Goal: Transaction & Acquisition: Book appointment/travel/reservation

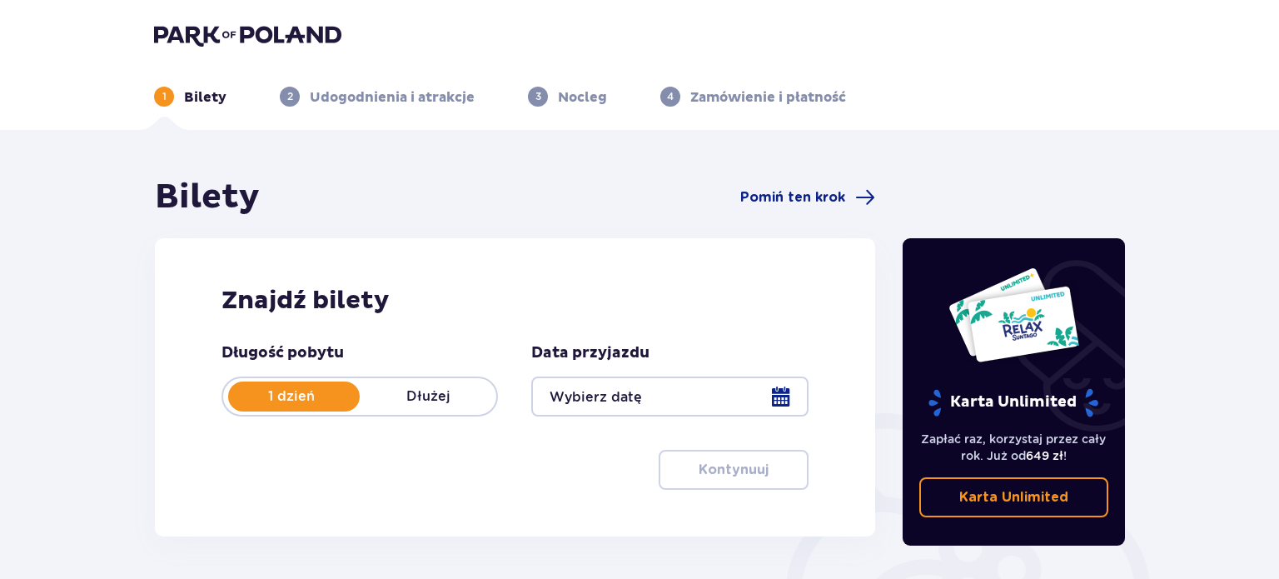
type input "[DATE]"
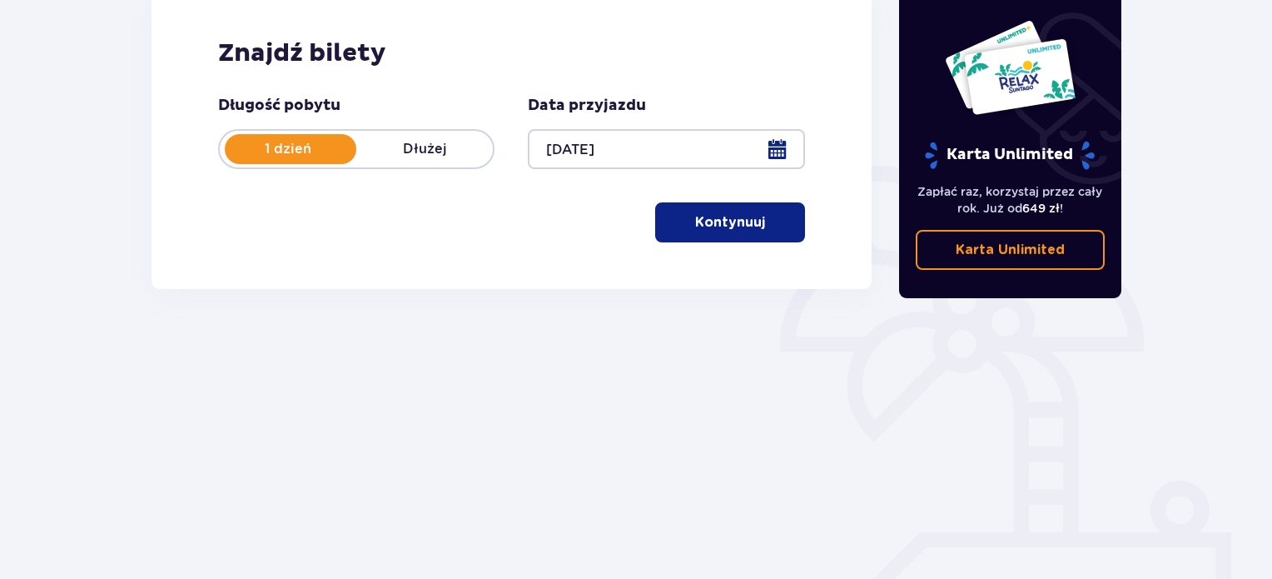
scroll to position [270, 0]
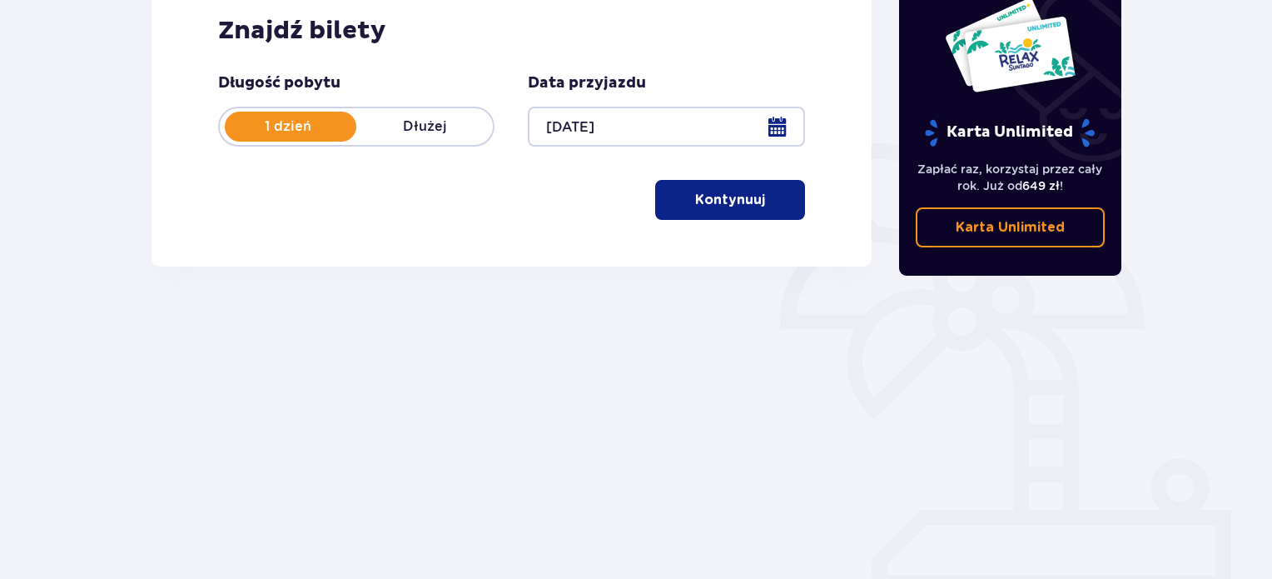
click at [742, 208] on p "Kontynuuj" at bounding box center [730, 200] width 70 height 18
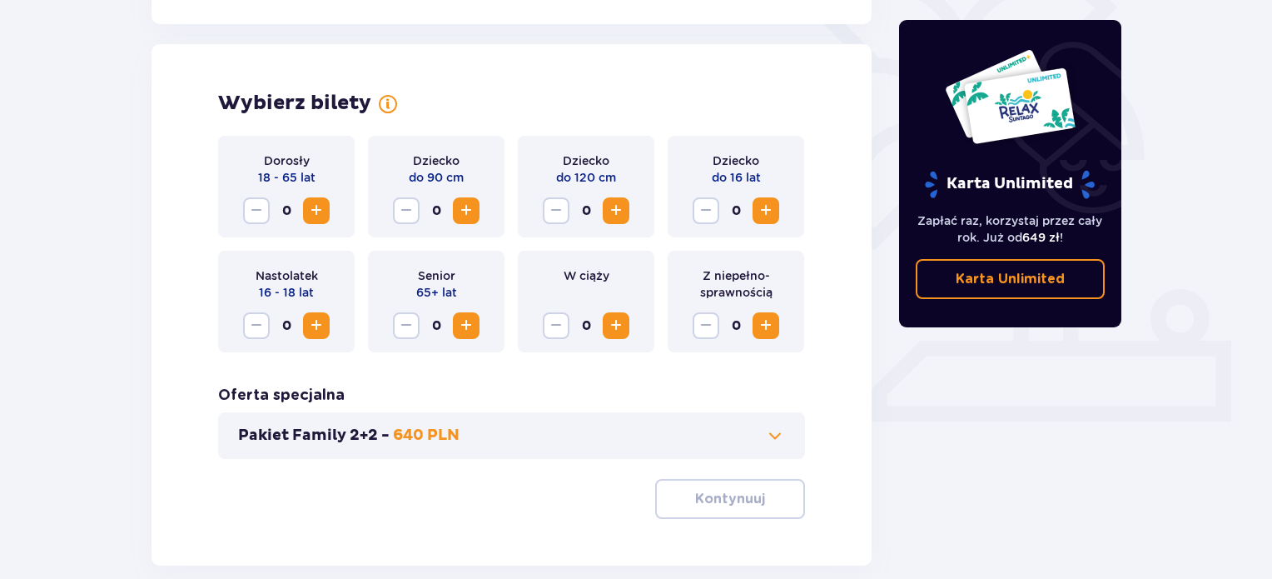
scroll to position [463, 0]
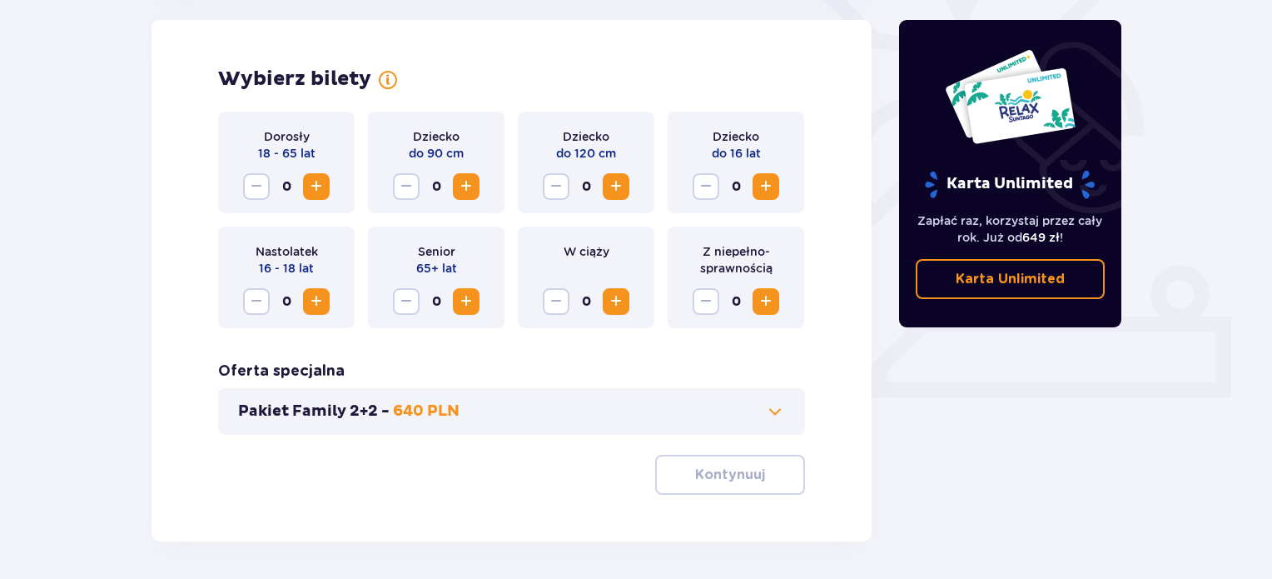
click at [321, 180] on span "Zwiększ" at bounding box center [316, 186] width 20 height 20
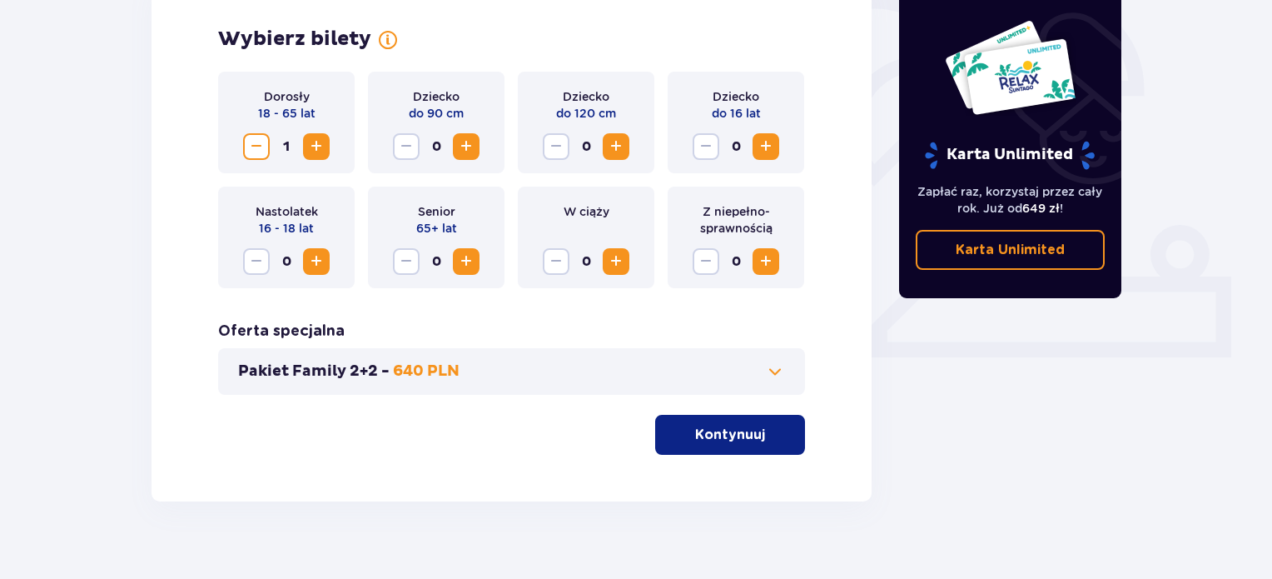
scroll to position [525, 0]
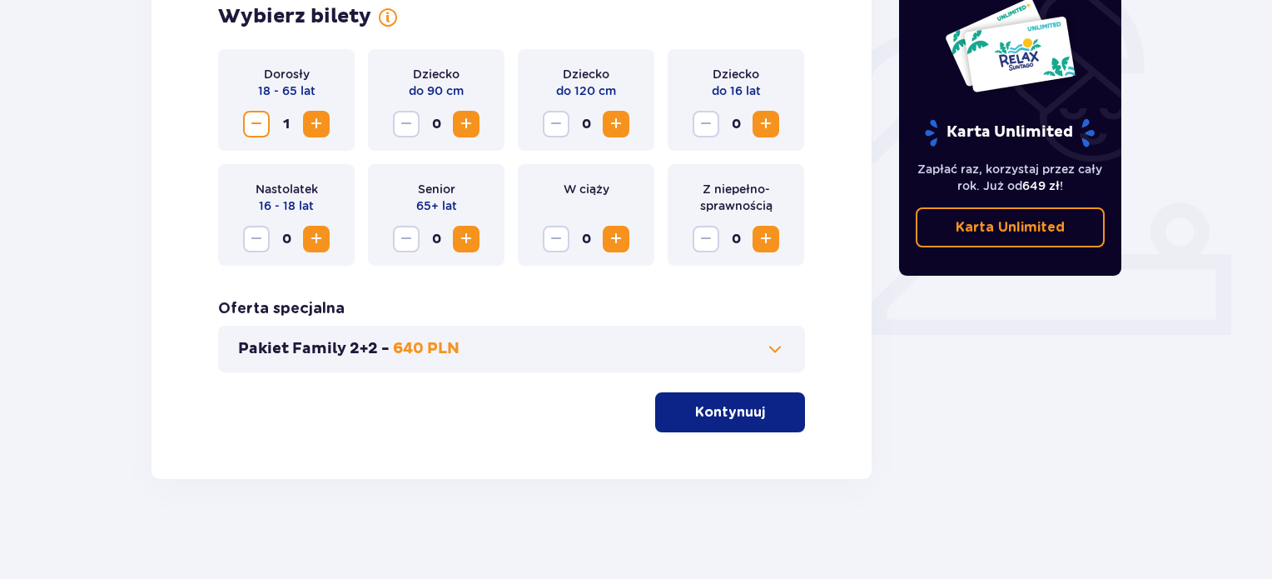
click at [717, 415] on p "Kontynuuj" at bounding box center [730, 412] width 70 height 18
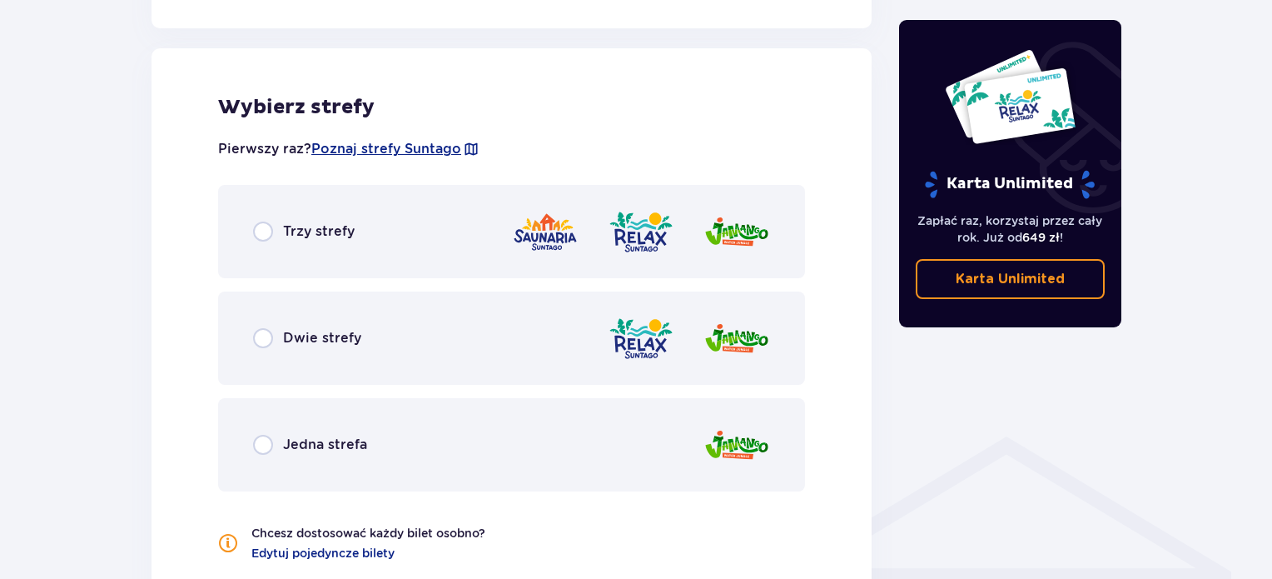
scroll to position [928, 0]
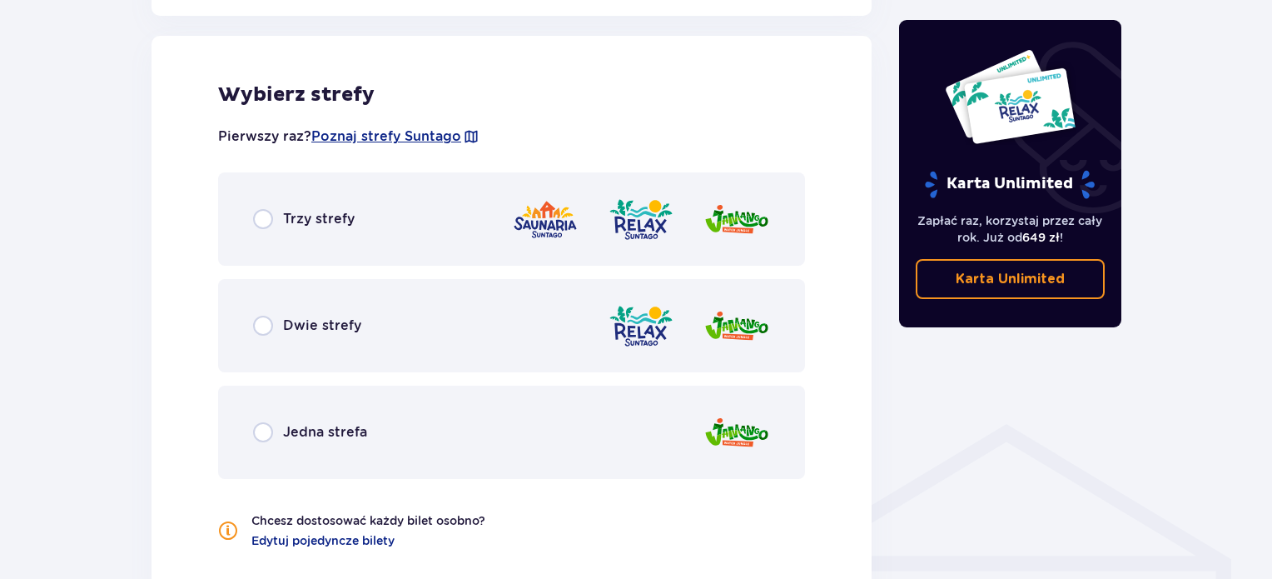
click at [257, 320] on input "radio" at bounding box center [263, 326] width 20 height 20
radio input "true"
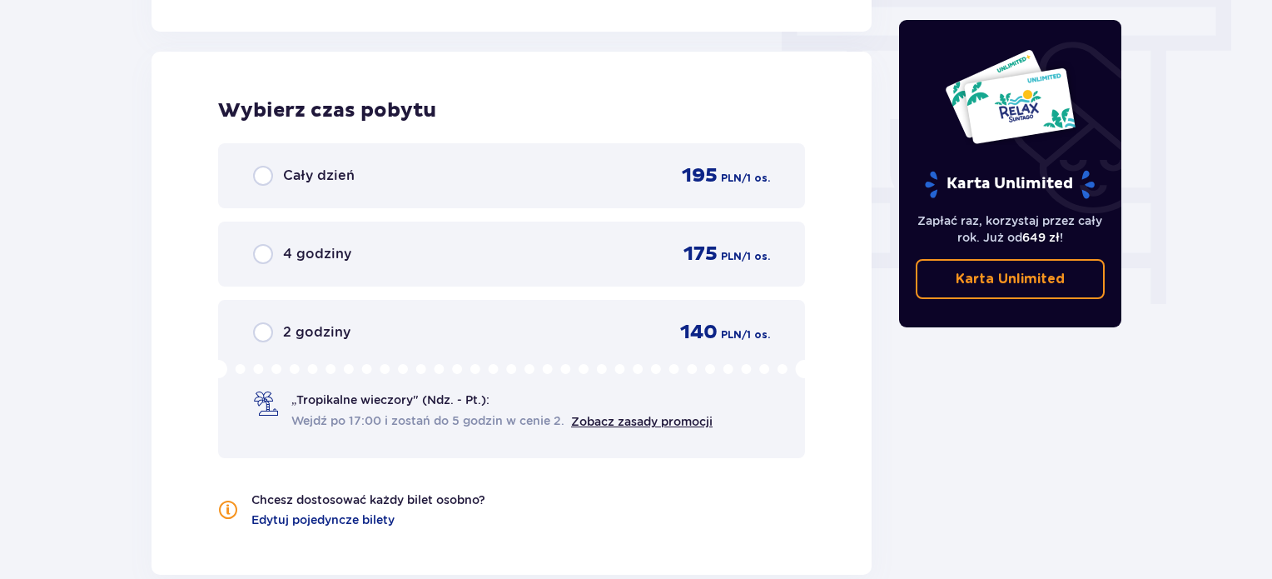
scroll to position [1503, 0]
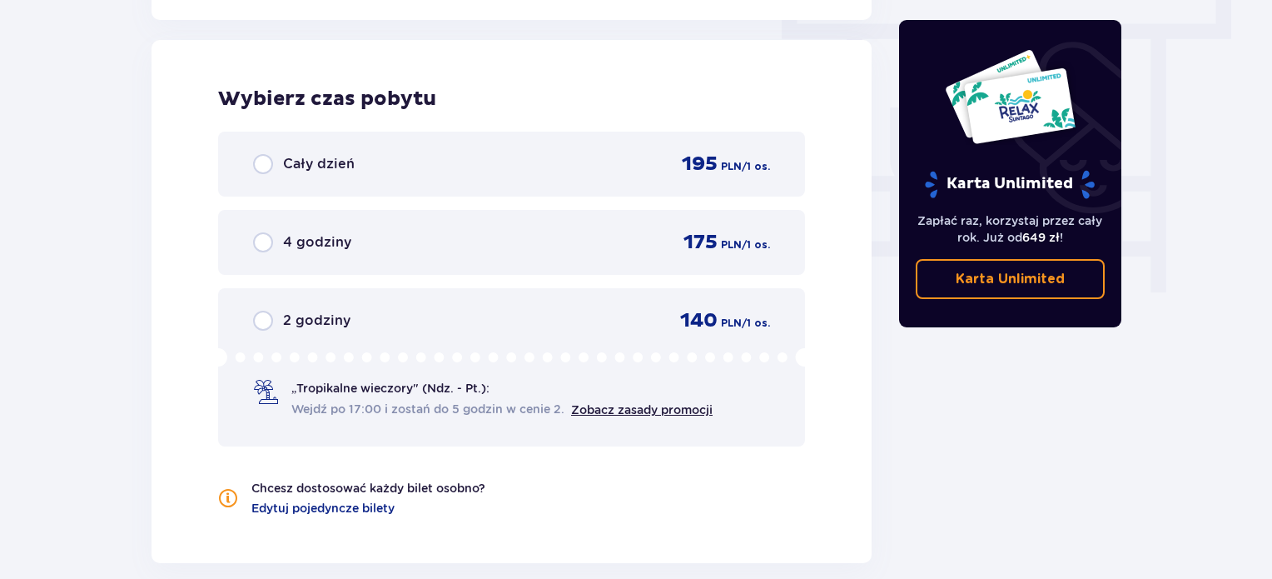
click at [265, 159] on input "radio" at bounding box center [263, 164] width 20 height 20
radio input "true"
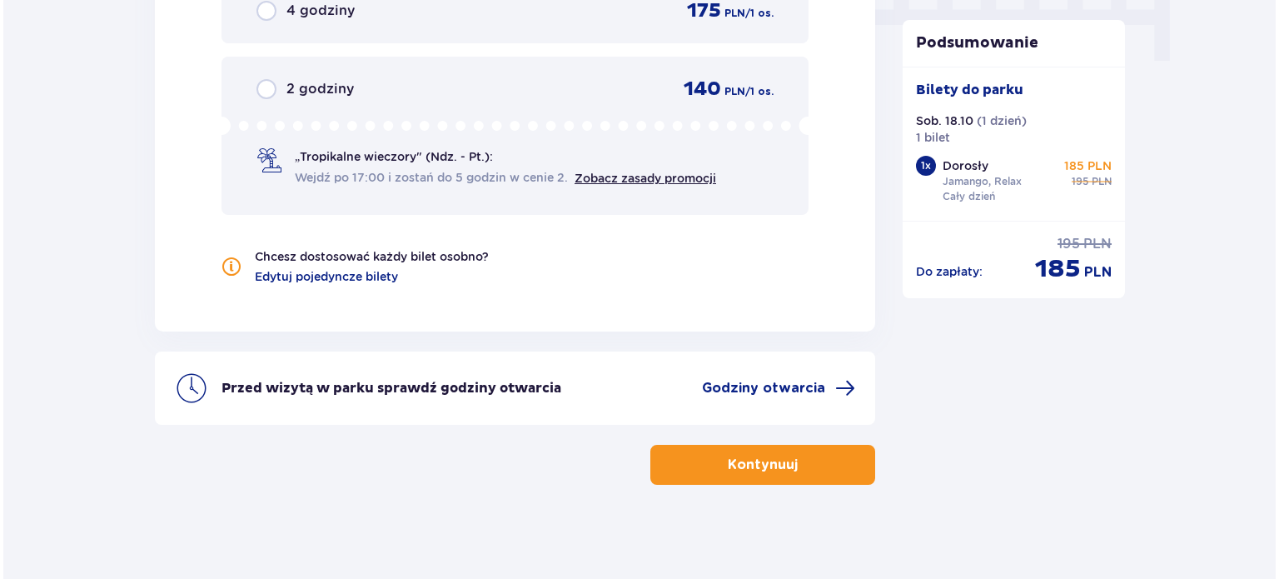
scroll to position [1738, 0]
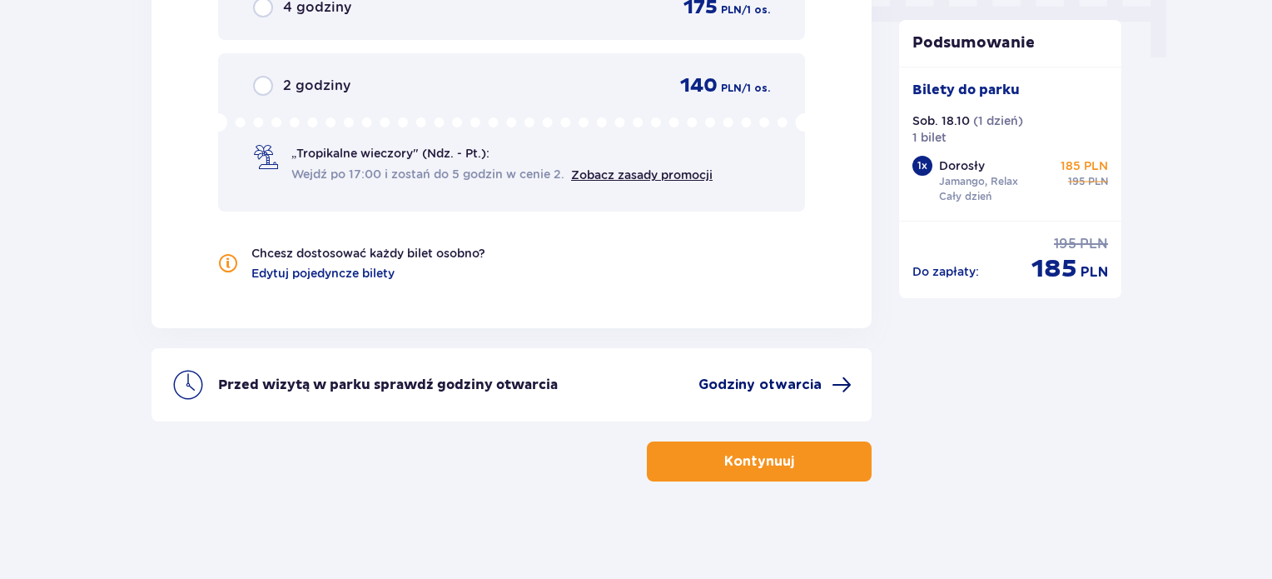
click at [768, 378] on span "Godziny otwarcia" at bounding box center [759, 384] width 123 height 18
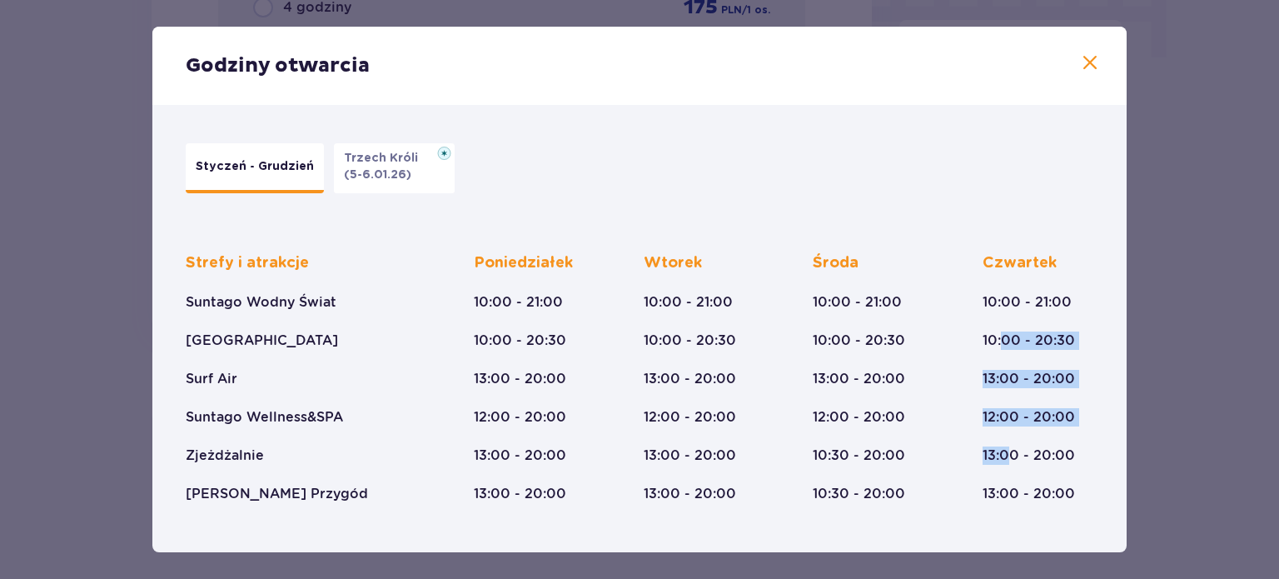
drag, startPoint x: 1000, startPoint y: 342, endPoint x: 1006, endPoint y: 442, distance: 100.1
click at [1006, 442] on div "Czwartek 10:00 - 21:00 10:00 - 20:30 13:00 - 20:00 12:00 - 20:00 13:00 - 20:00 …" at bounding box center [1028, 378] width 92 height 250
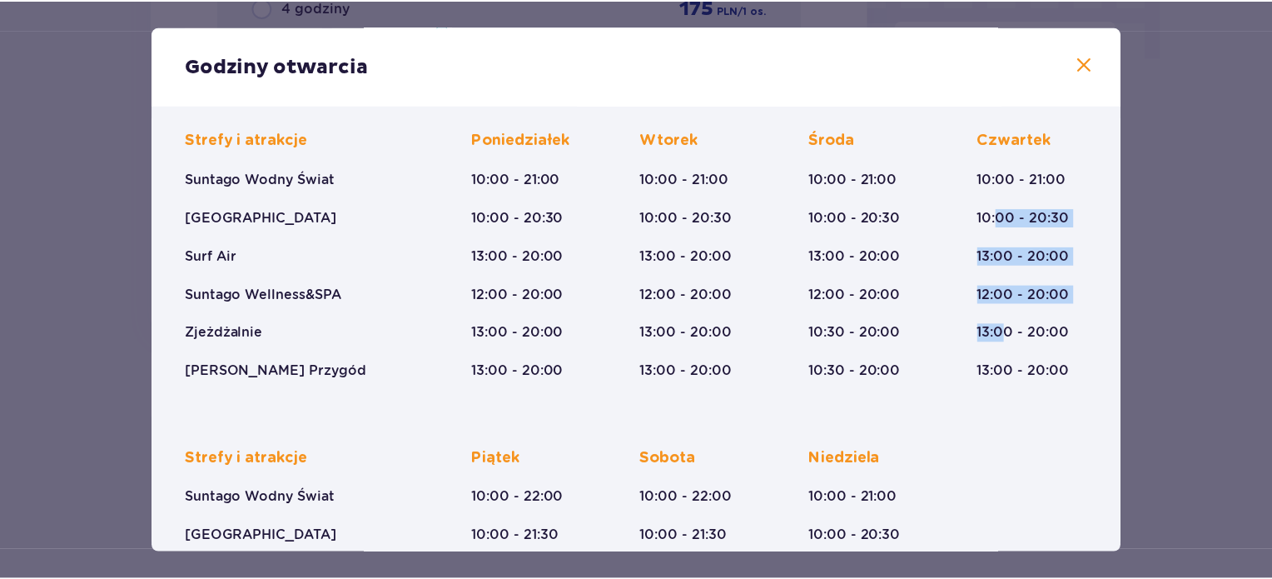
scroll to position [302, 0]
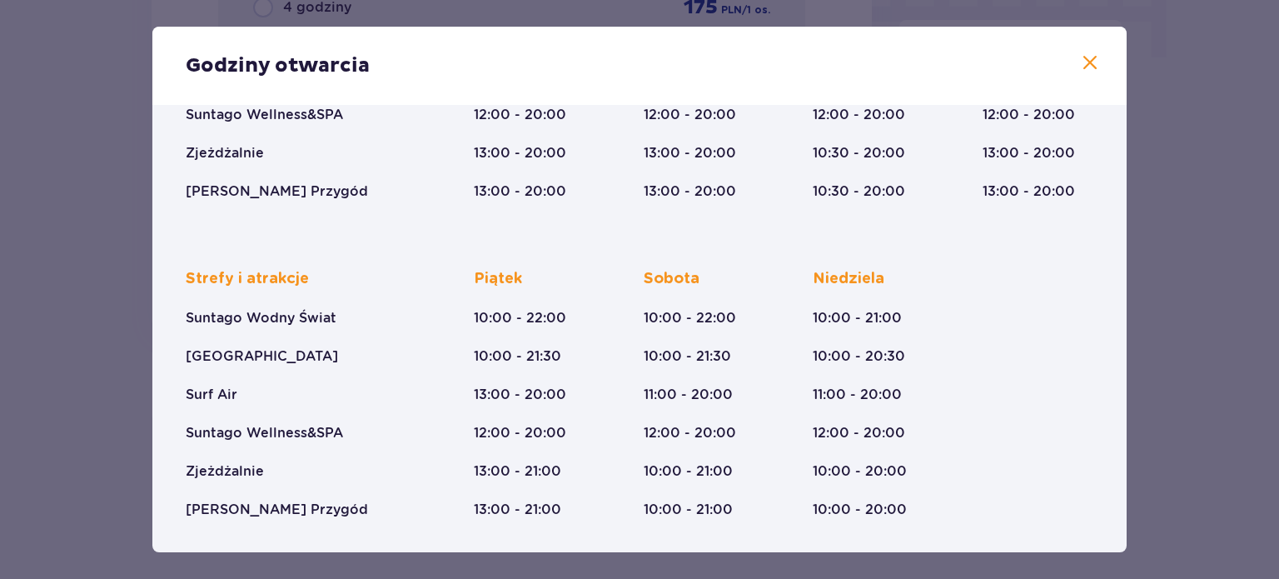
drag, startPoint x: 1219, startPoint y: 338, endPoint x: 1219, endPoint y: 349, distance: 10.8
click at [1219, 338] on div "Godziny otwarcia Styczeń - Grudzień Trzech Króli (5-6.01.26) Strefy i atrakcje …" at bounding box center [639, 289] width 1279 height 579
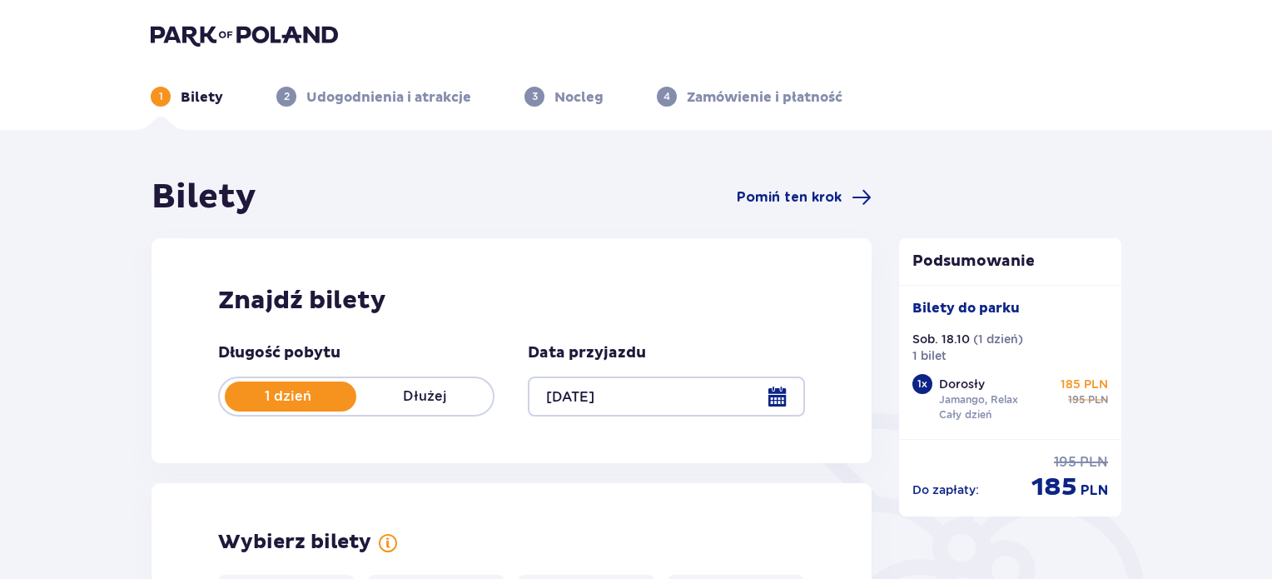
scroll to position [166, 0]
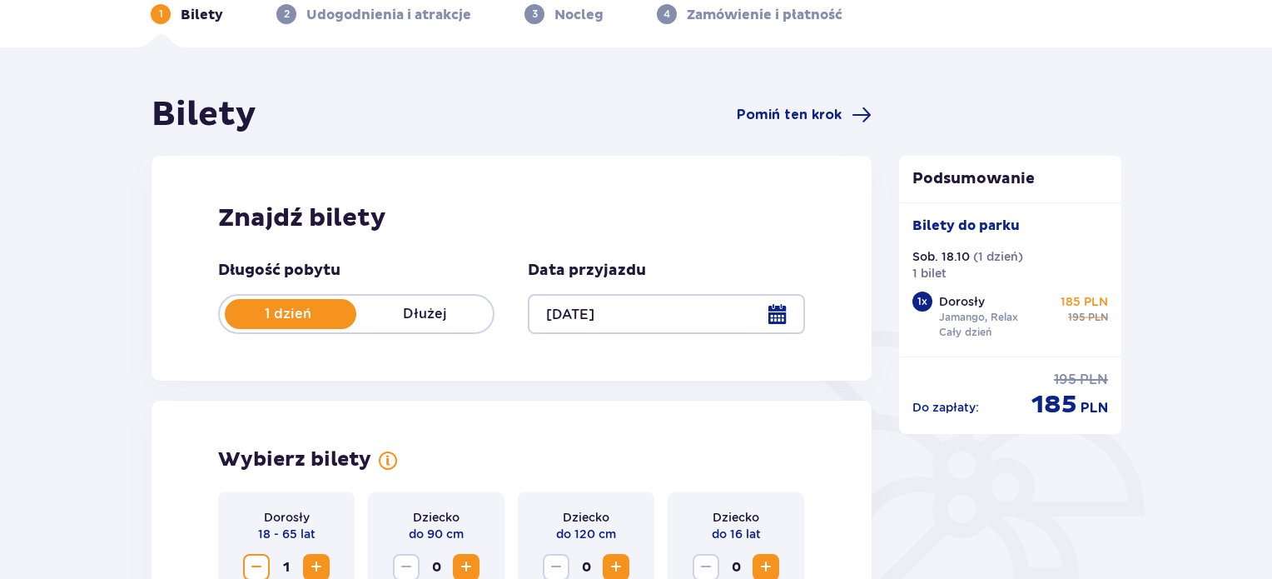
scroll to position [0, 0]
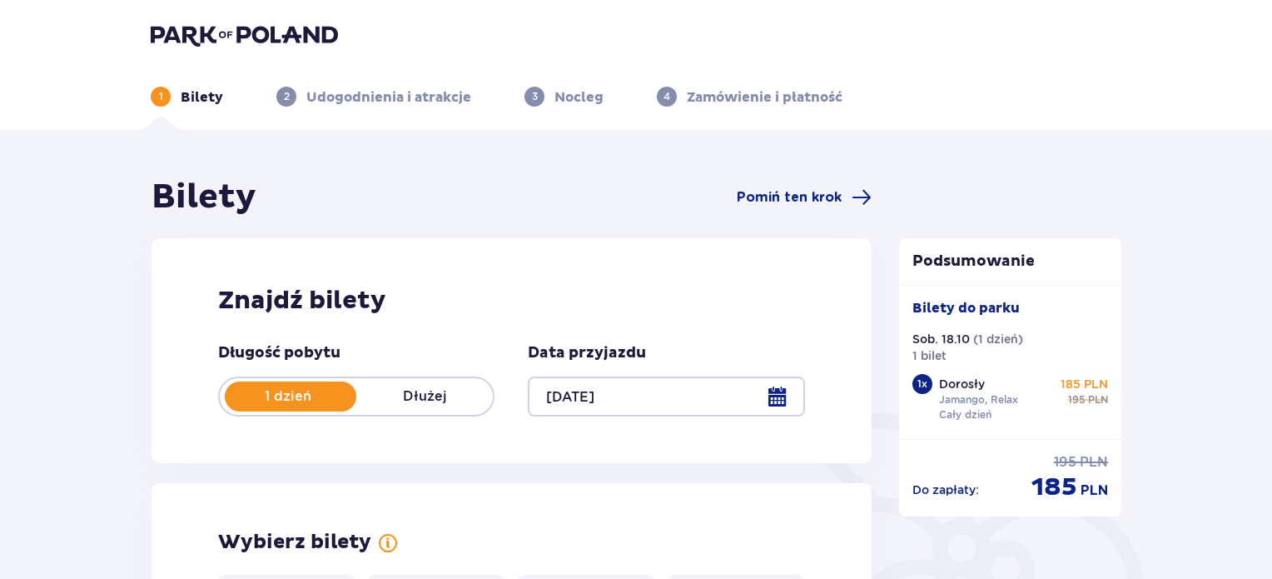
click at [211, 42] on img at bounding box center [244, 34] width 187 height 23
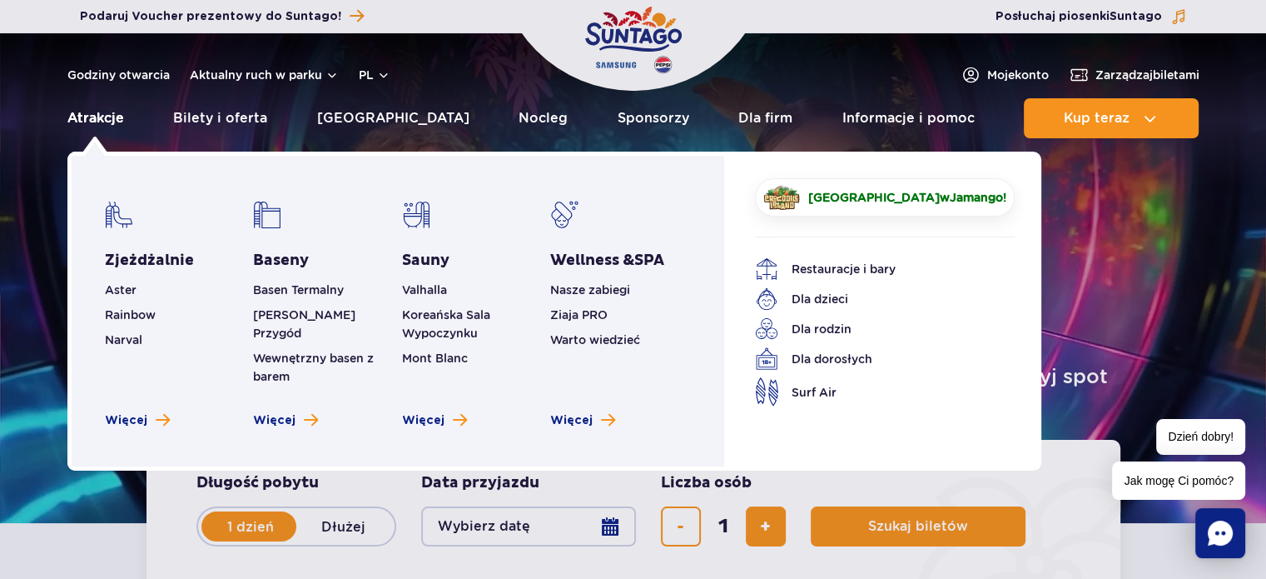
click at [106, 115] on link "Atrakcje" at bounding box center [95, 118] width 57 height 40
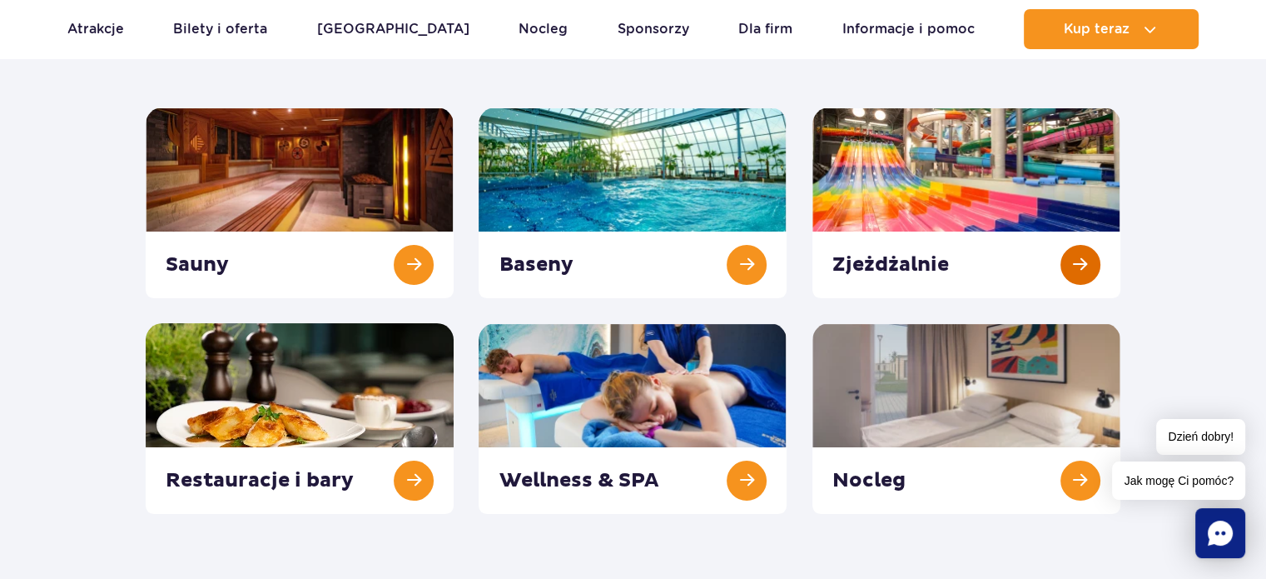
scroll to position [250, 0]
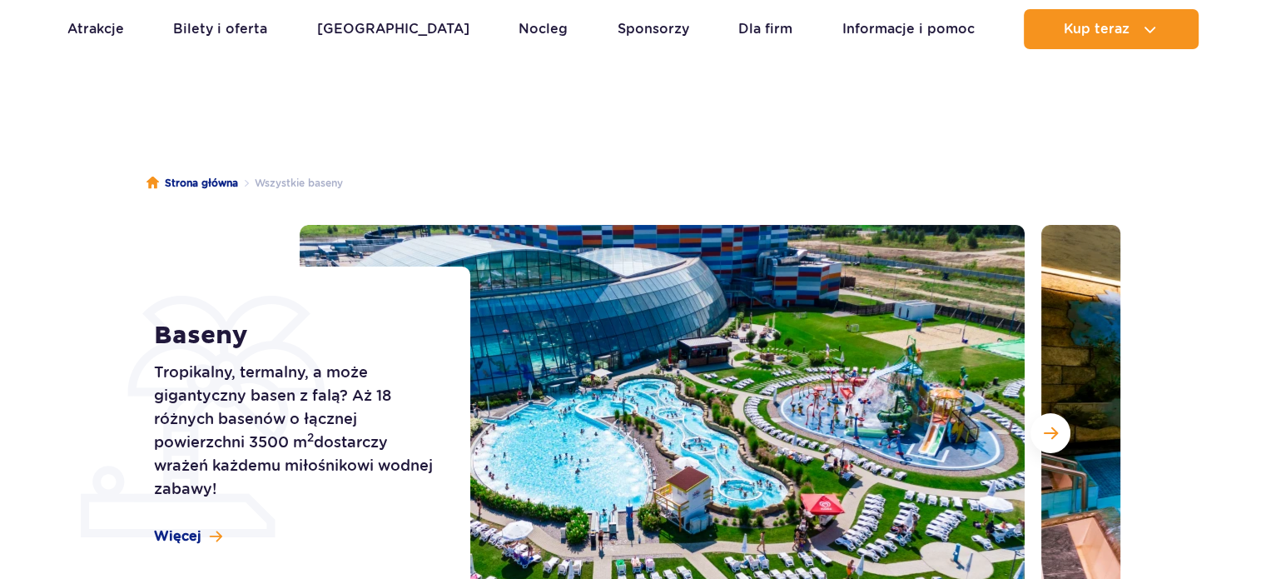
scroll to position [166, 0]
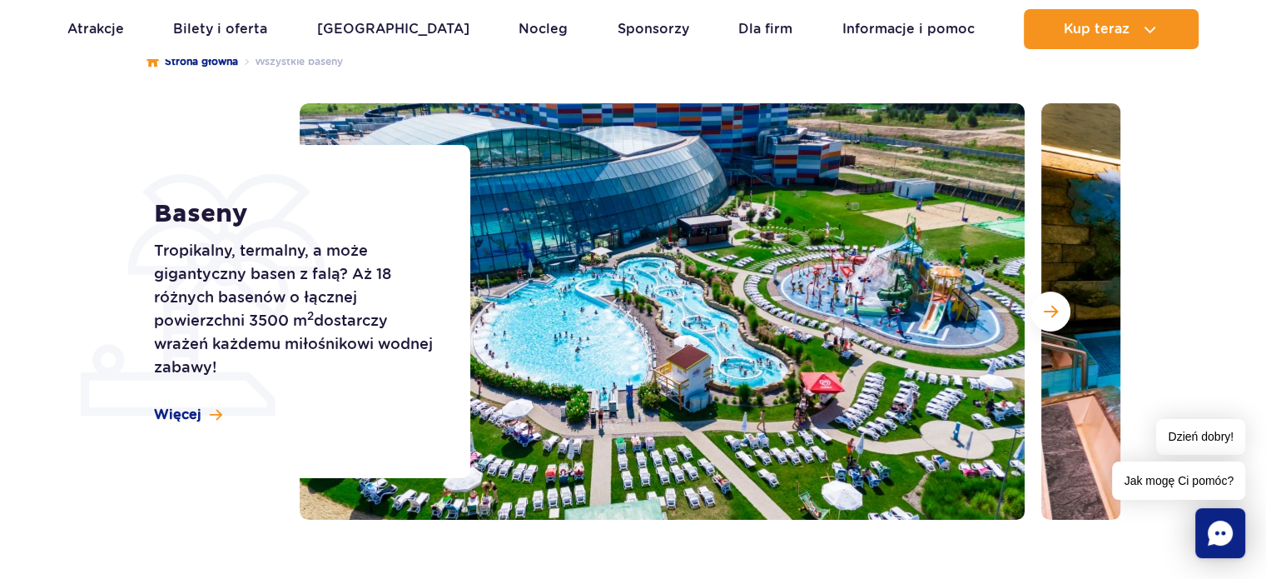
click at [1229, 234] on section "Baseny Tropikalny, termalny, a może gigantyczny basen z falą? Aż 18 różnych bas…" at bounding box center [633, 311] width 1266 height 416
click at [1050, 311] on span "Następny slajd" at bounding box center [1051, 311] width 14 height 15
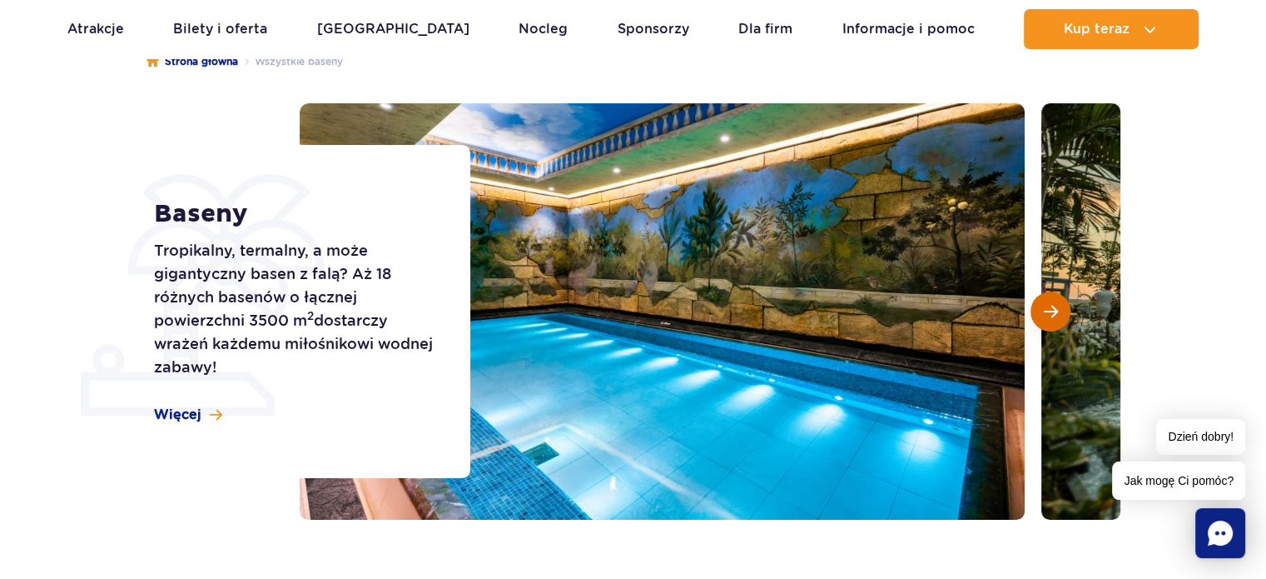
click at [1050, 311] on span "Następny slajd" at bounding box center [1051, 311] width 14 height 15
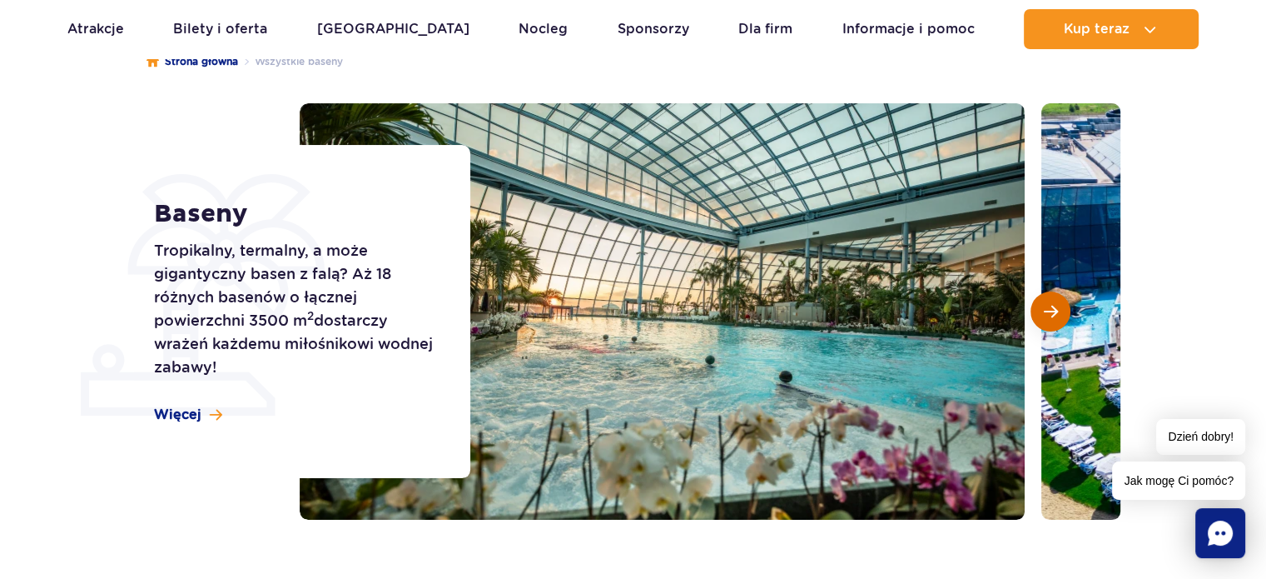
click at [1050, 311] on span "Następny slajd" at bounding box center [1051, 311] width 14 height 15
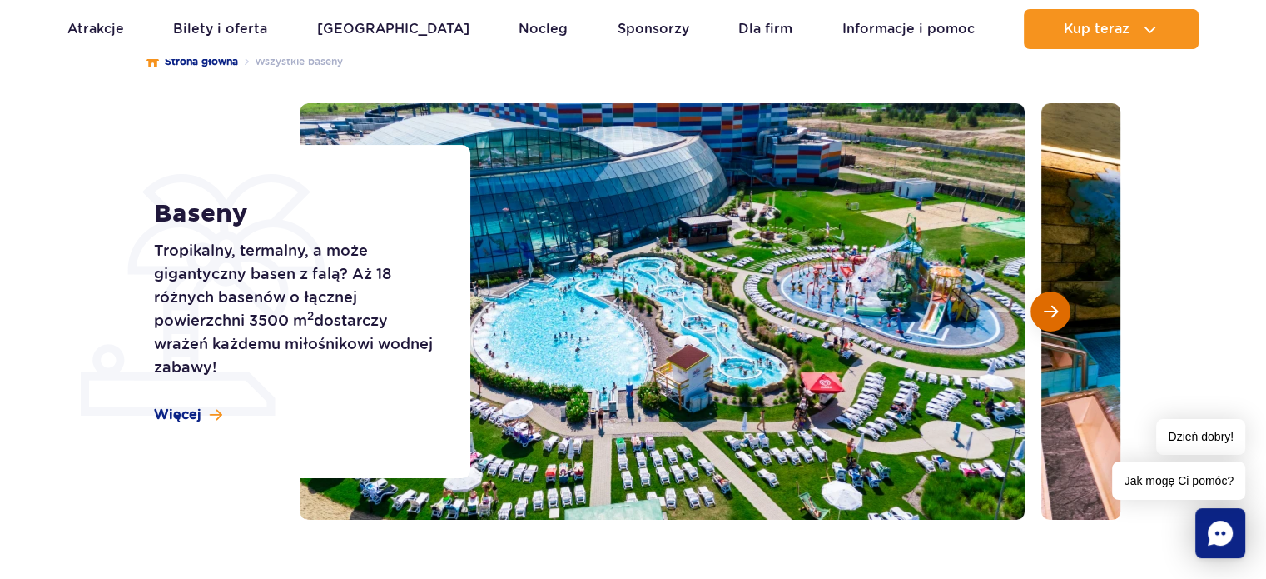
click at [1050, 311] on span "Następny slajd" at bounding box center [1051, 311] width 14 height 15
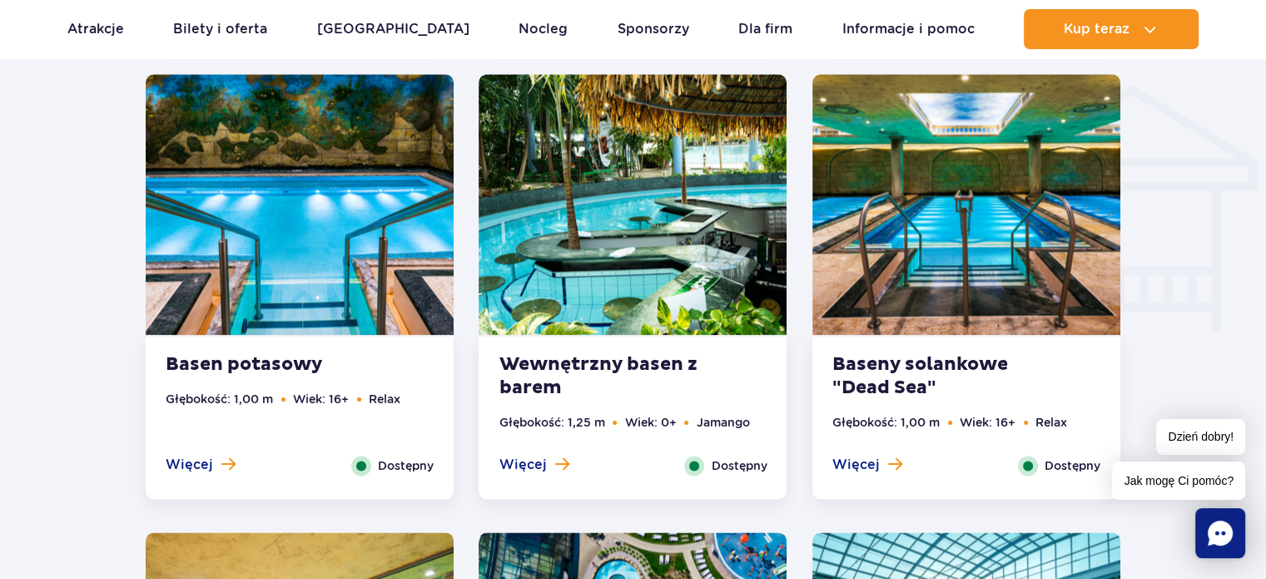
scroll to position [1998, 0]
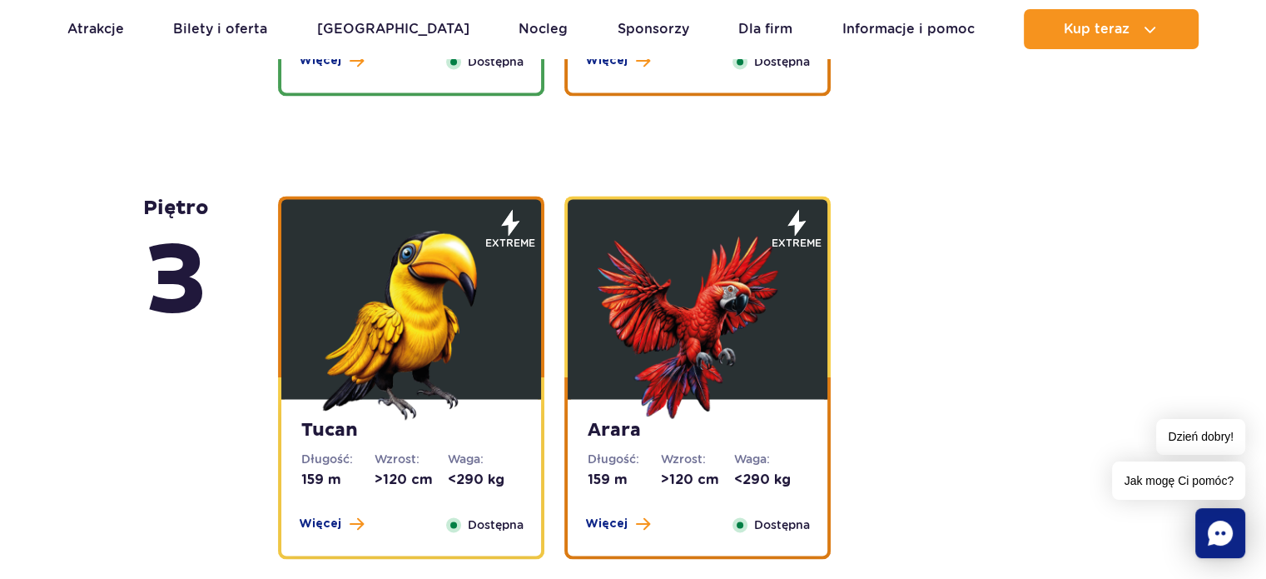
scroll to position [2581, 0]
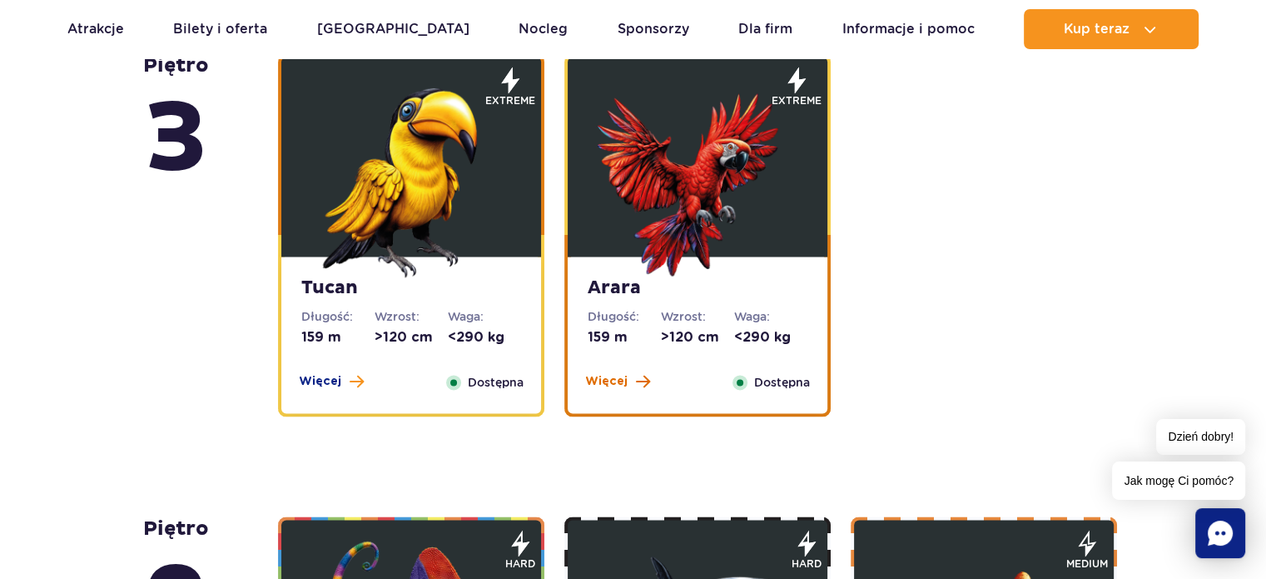
click at [611, 375] on span "Więcej" at bounding box center [606, 381] width 42 height 17
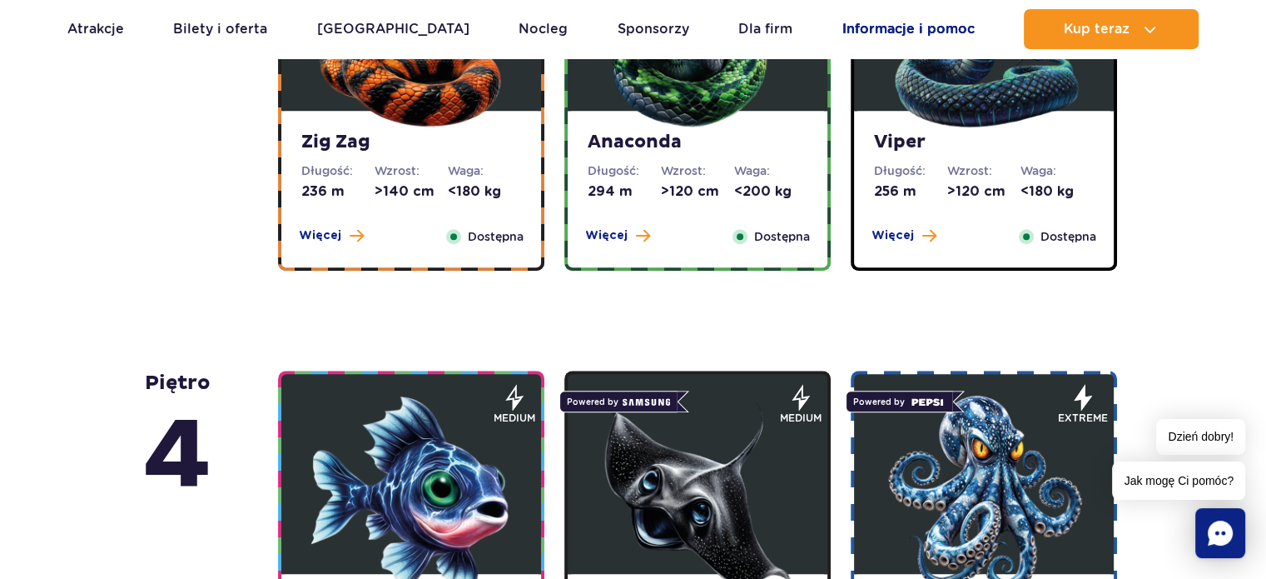
scroll to position [1185, 0]
